Goal: Information Seeking & Learning: Understand process/instructions

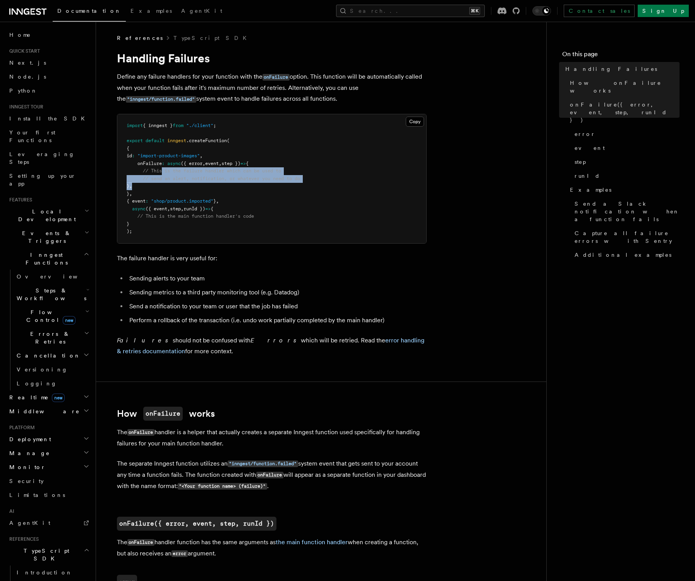
drag, startPoint x: 336, startPoint y: 183, endPoint x: 163, endPoint y: 174, distance: 172.9
click at [163, 174] on pre "import { inngest } from "./client" ; export default inngest .createFunction ( {…" at bounding box center [271, 178] width 309 height 129
click at [283, 197] on pre "import { inngest } from "./client" ; export default inngest .createFunction ( {…" at bounding box center [271, 178] width 309 height 129
click at [144, 81] on p "Define any failure handlers for your function with the onFailure option. This f…" at bounding box center [272, 87] width 310 height 33
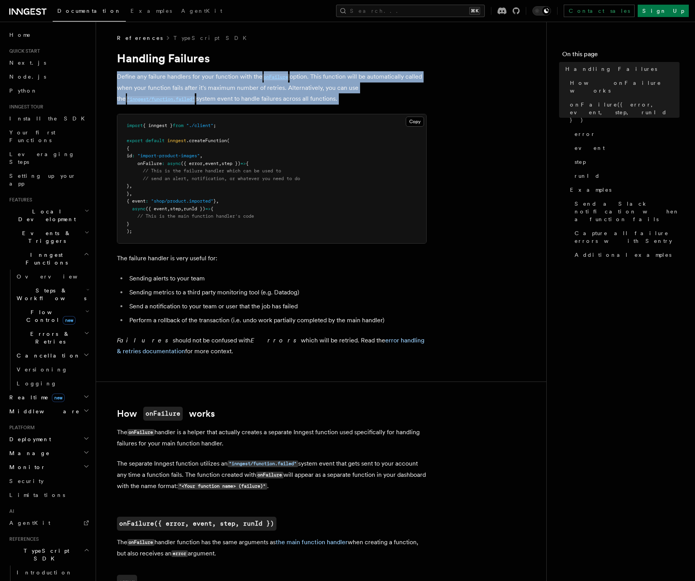
click at [144, 81] on p "Define any failure handlers for your function with the onFailure option. This f…" at bounding box center [272, 87] width 310 height 33
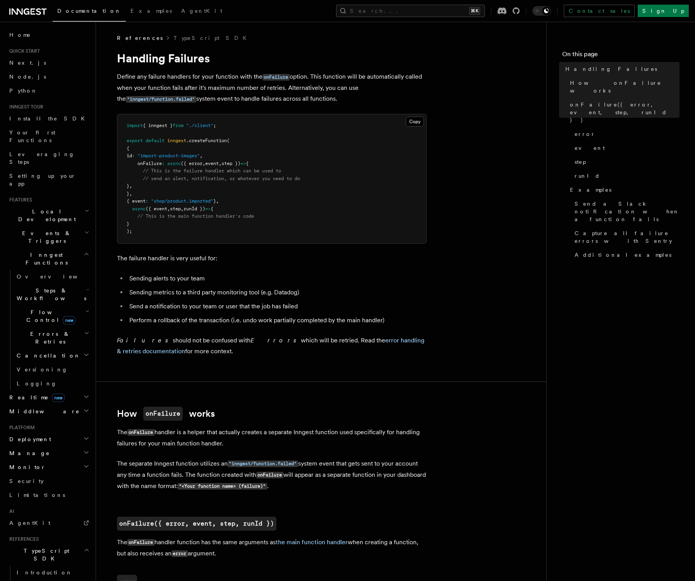
drag, startPoint x: 325, startPoint y: 78, endPoint x: 332, endPoint y: 96, distance: 20.0
click at [332, 96] on p "Define any failure handlers for your function with the onFailure option. This f…" at bounding box center [272, 87] width 310 height 33
click at [332, 97] on p "Define any failure handlers for your function with the onFailure option. This f…" at bounding box center [272, 87] width 310 height 33
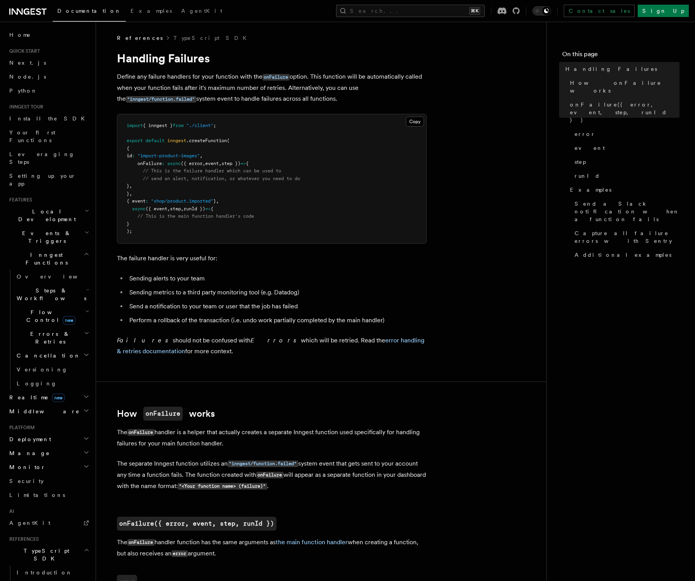
scroll to position [9, 0]
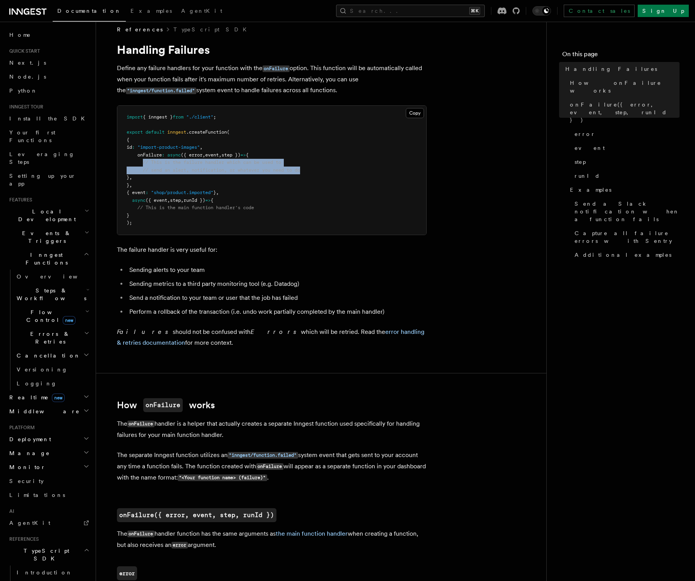
drag, startPoint x: 144, startPoint y: 162, endPoint x: 319, endPoint y: 167, distance: 175.1
click at [319, 167] on pre "import { inngest } from "./client" ; export default inngest .createFunction ( {…" at bounding box center [271, 170] width 309 height 129
click at [334, 165] on pre "import { inngest } from "./client" ; export default inngest .createFunction ( {…" at bounding box center [271, 170] width 309 height 129
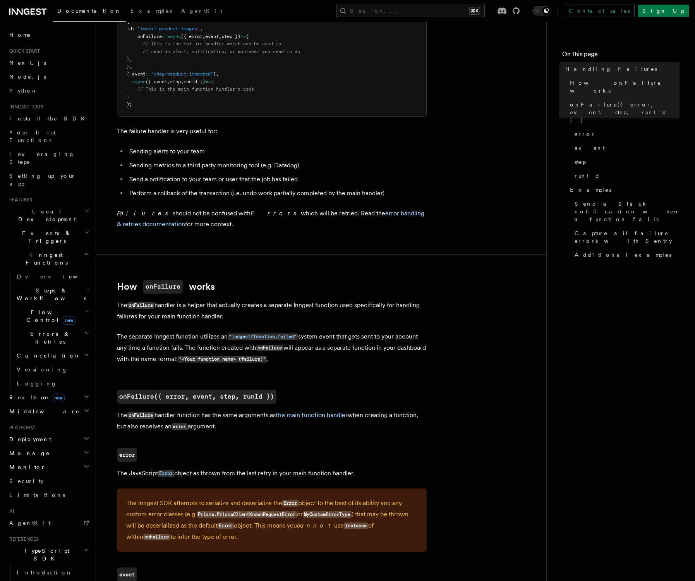
scroll to position [143, 0]
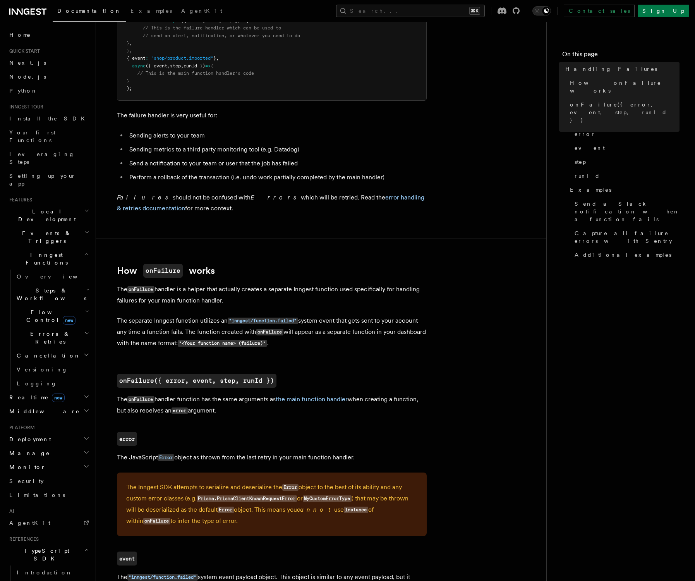
click at [185, 299] on p "The onFailure handler is a helper that actually creates a separate Inngest func…" at bounding box center [272, 295] width 310 height 22
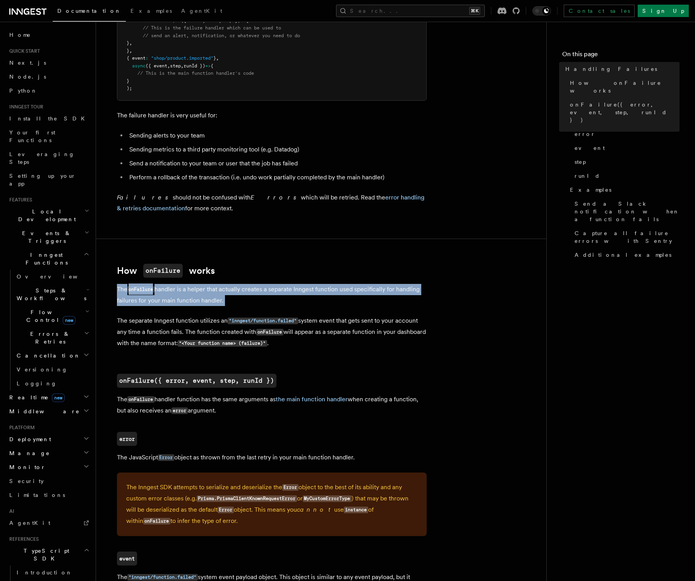
click at [185, 299] on p "The onFailure handler is a helper that actually creates a separate Inngest func…" at bounding box center [272, 295] width 310 height 22
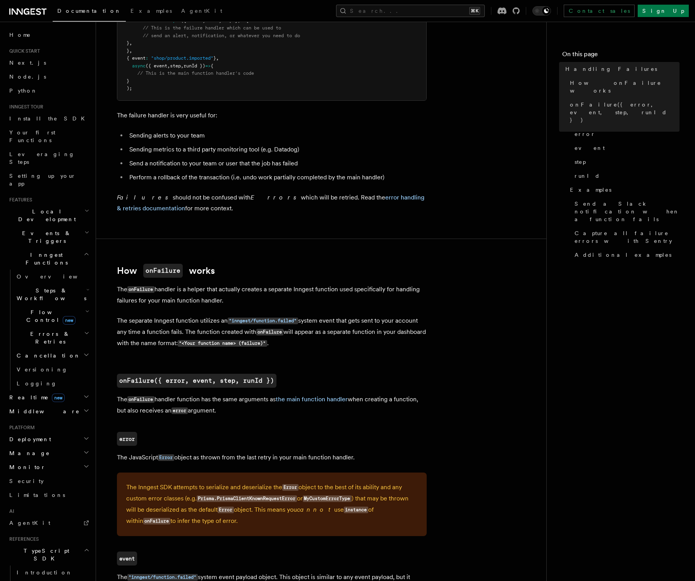
click at [123, 332] on p "The separate Inngest function utilizes an "inngest/function.failed" system even…" at bounding box center [272, 332] width 310 height 34
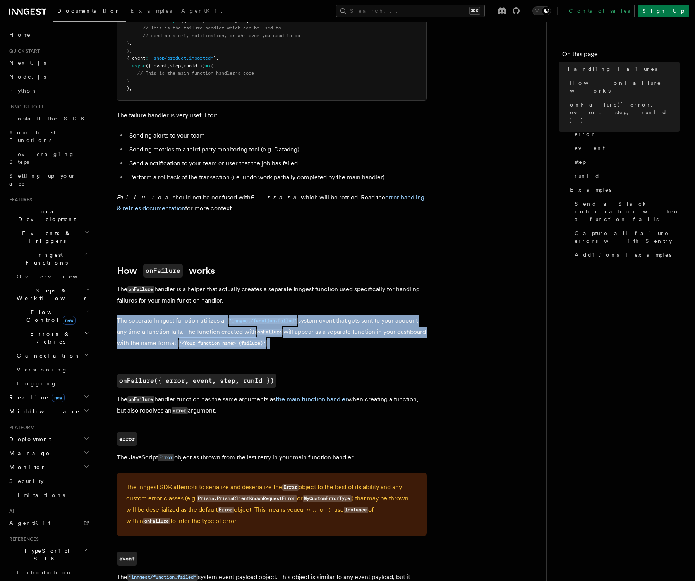
click at [123, 332] on p "The separate Inngest function utilizes an "inngest/function.failed" system even…" at bounding box center [272, 332] width 310 height 34
click at [394, 340] on p "The separate Inngest function utilizes an "inngest/function.failed" system even…" at bounding box center [272, 332] width 310 height 34
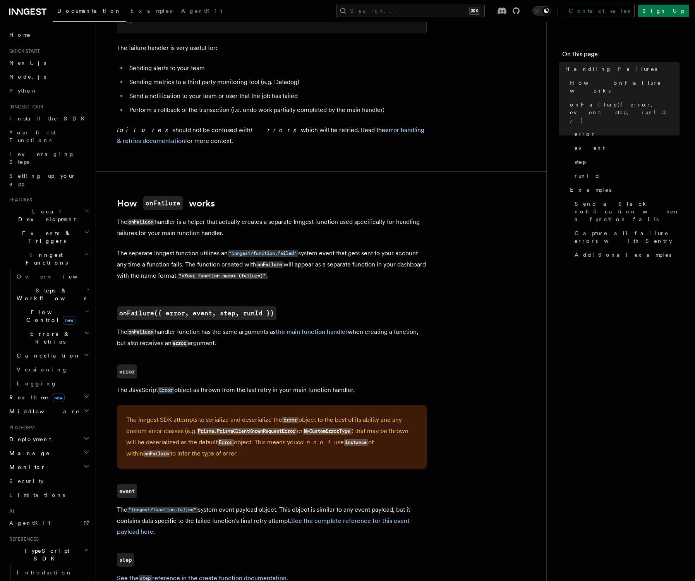
scroll to position [226, 0]
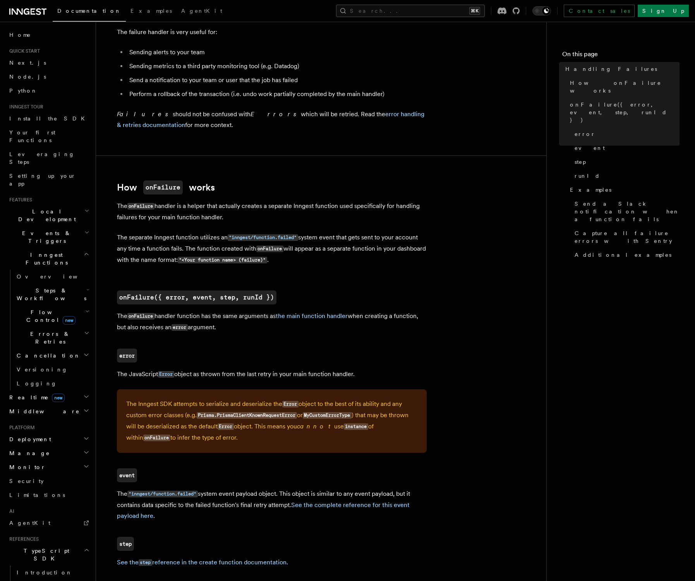
drag, startPoint x: 192, startPoint y: 318, endPoint x: 328, endPoint y: 326, distance: 136.9
click at [320, 326] on p "The onFailure handler function has the same arguments as the main function hand…" at bounding box center [272, 321] width 310 height 22
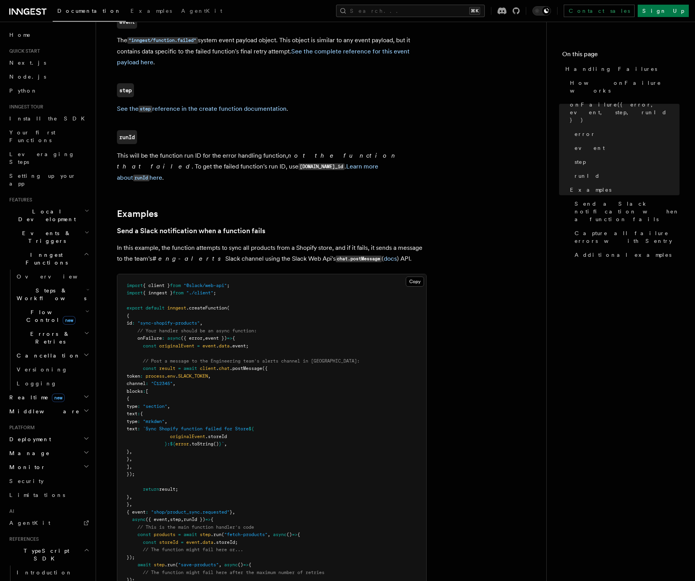
scroll to position [699, 0]
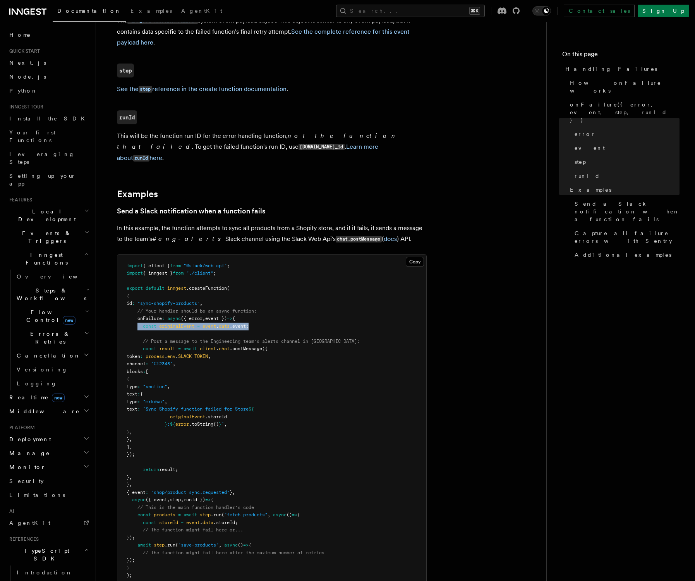
drag, startPoint x: 268, startPoint y: 319, endPoint x: 136, endPoint y: 317, distance: 132.0
click at [136, 317] on pre "import { client } from "@slack/web-api" ; import { inngest } from "./client" ; …" at bounding box center [271, 420] width 309 height 333
click at [294, 317] on pre "import { client } from "@slack/web-api" ; import { inngest } from "./client" ; …" at bounding box center [271, 420] width 309 height 333
drag, startPoint x: 184, startPoint y: 343, endPoint x: 305, endPoint y: 439, distance: 154.6
click at [302, 445] on pre "import { client } from "@slack/web-api" ; import { inngest } from "./client" ; …" at bounding box center [271, 420] width 309 height 333
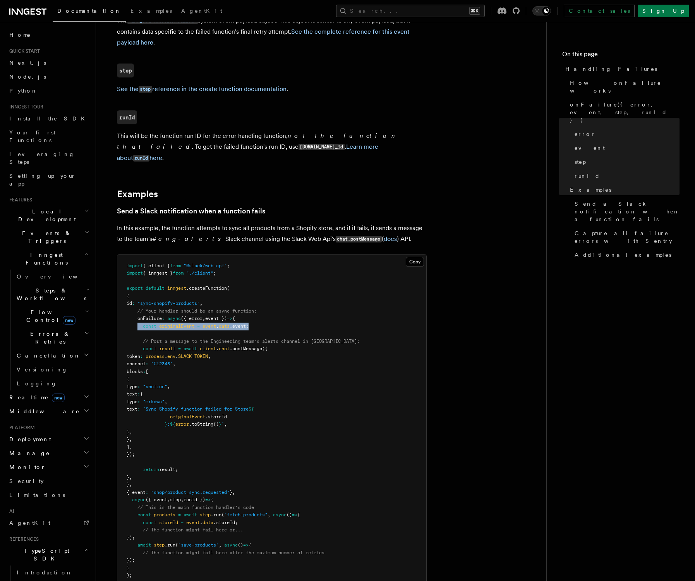
click at [333, 408] on pre "import { client } from "@slack/web-api" ; import { inngest } from "./client" ; …" at bounding box center [271, 420] width 309 height 333
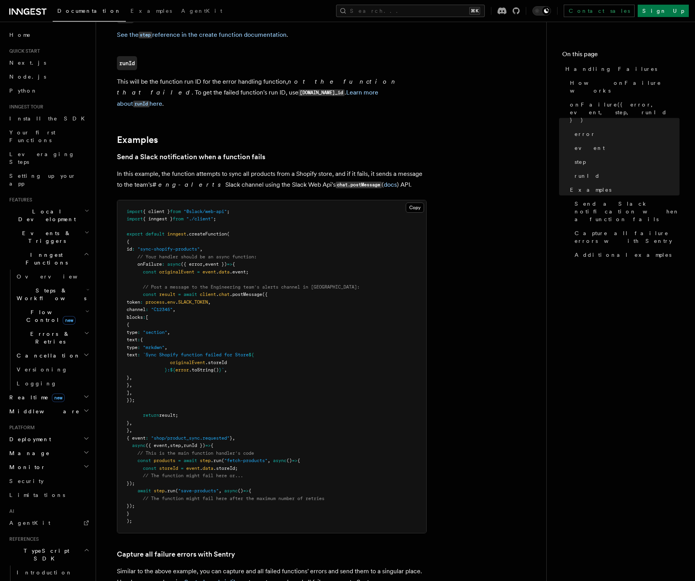
scroll to position [769, 0]
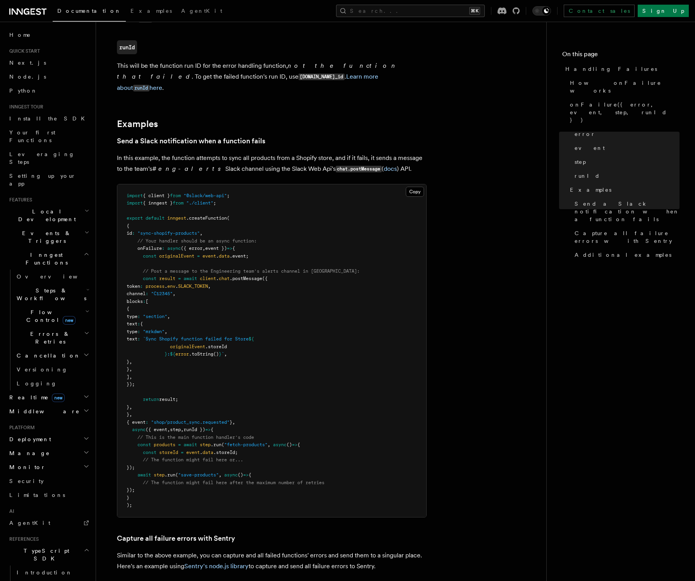
click at [446, 141] on article "References TypeScript SDK Handling Failures Define any failure handlers for you…" at bounding box center [320, 209] width 425 height 1889
click at [486, 162] on article "References TypeScript SDK Handling Failures Define any failure handlers for you…" at bounding box center [320, 209] width 425 height 1889
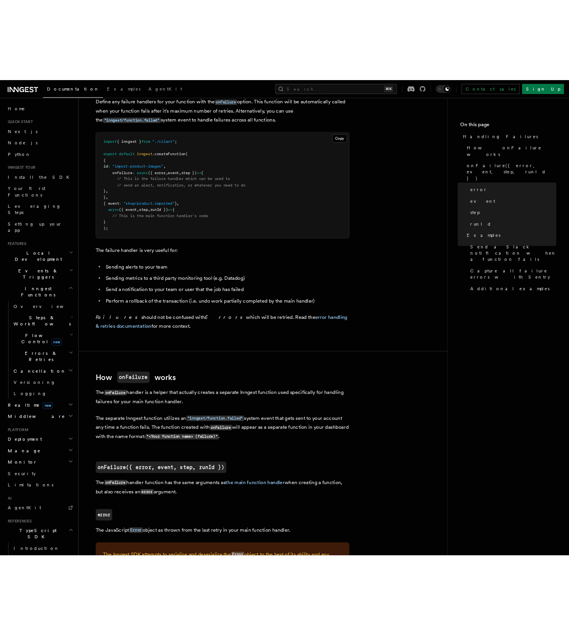
scroll to position [0, 0]
